Goal: Find specific page/section: Find specific page/section

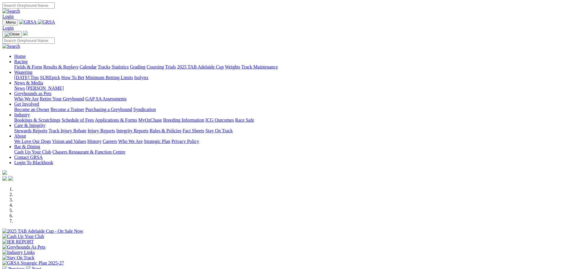
click at [30, 112] on link "Industry" at bounding box center [22, 114] width 16 height 5
click at [137, 118] on link "Applications & Forms" at bounding box center [116, 120] width 42 height 5
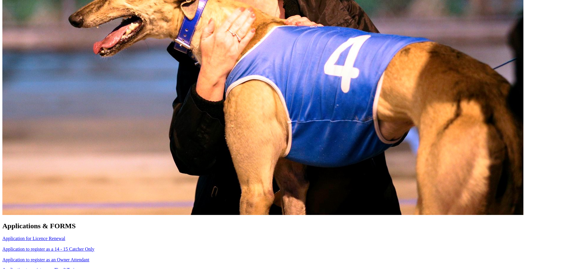
scroll to position [367, 0]
